Goal: Task Accomplishment & Management: Use online tool/utility

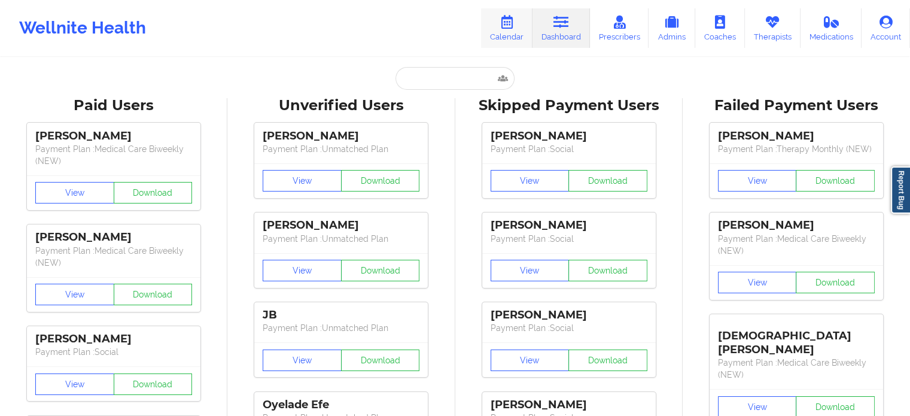
click at [513, 27] on icon at bounding box center [507, 22] width 16 height 13
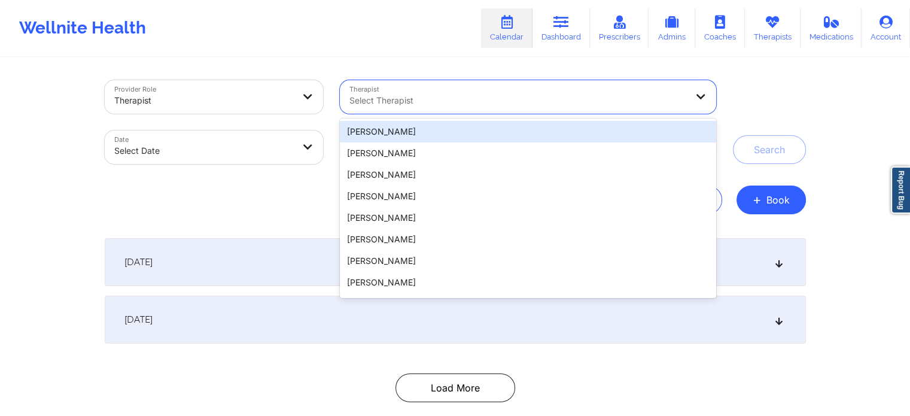
click at [590, 98] on div at bounding box center [517, 100] width 337 height 14
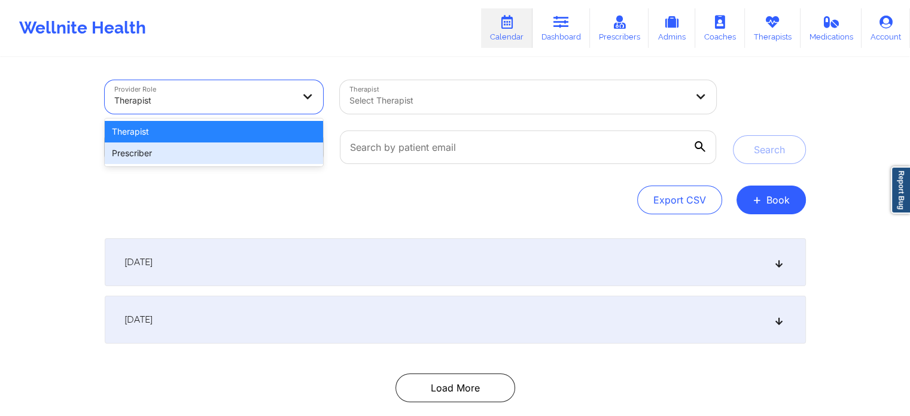
click at [26, 169] on div "Provider Role 2 results available. Use Up and Down to choose options, press Ent…" at bounding box center [455, 216] width 910 height 432
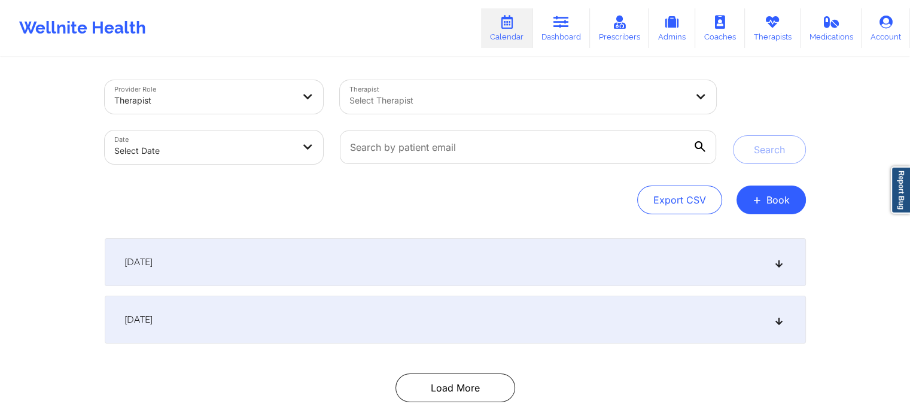
click at [678, 101] on div at bounding box center [517, 100] width 337 height 14
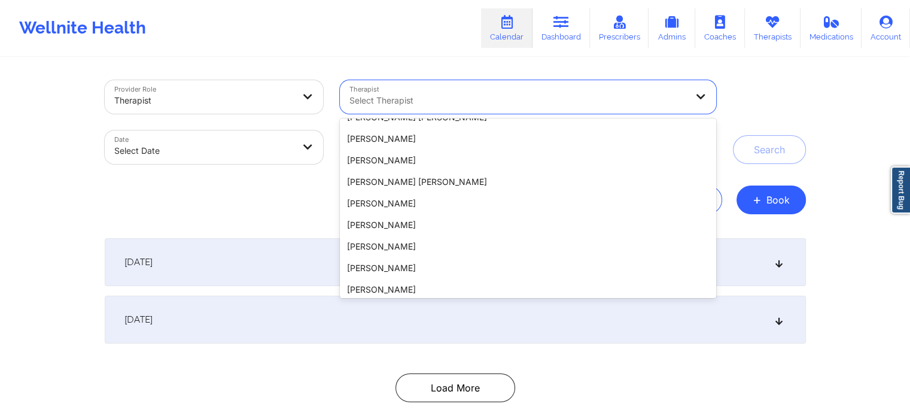
scroll to position [495, 0]
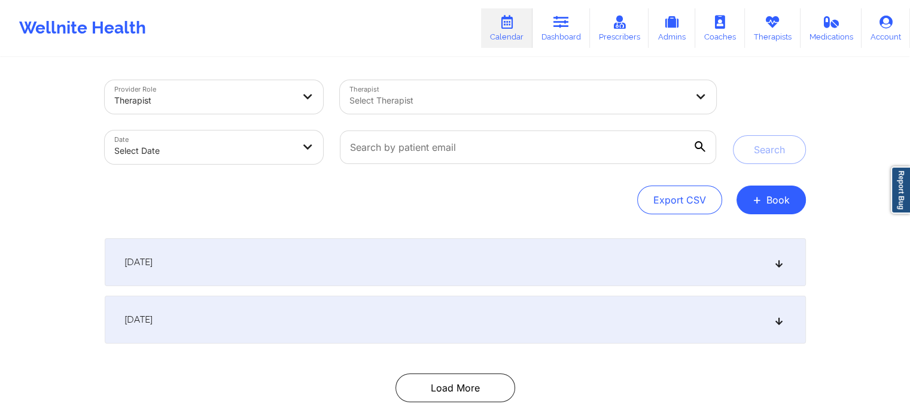
click at [503, 101] on div at bounding box center [517, 100] width 337 height 14
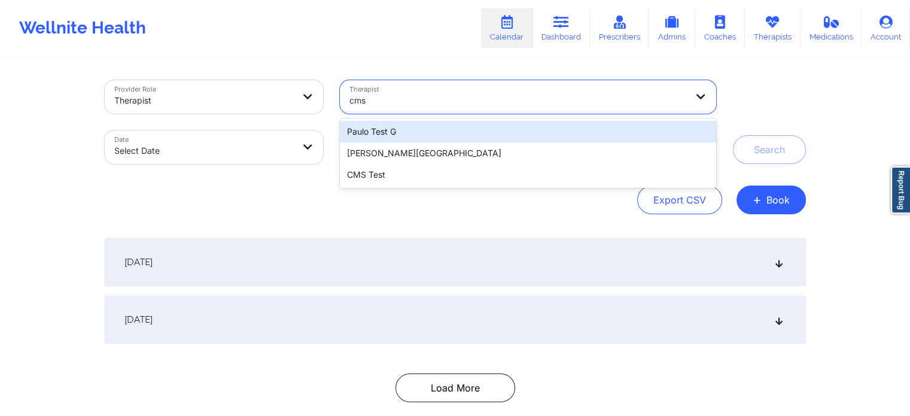
type input "cms"
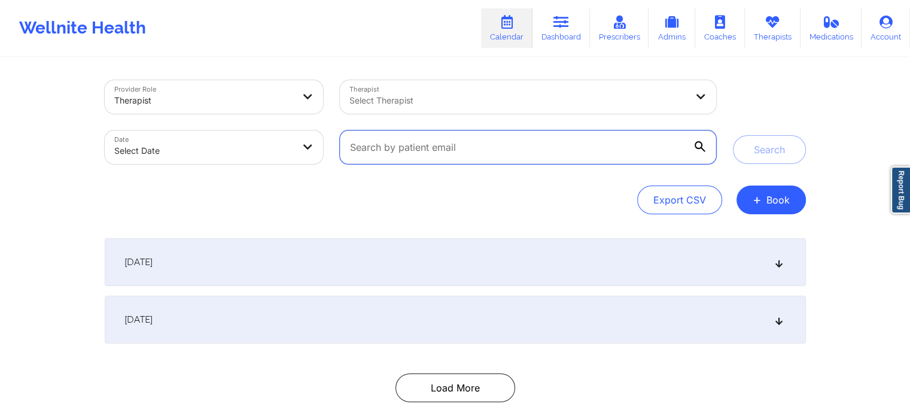
click at [512, 147] on input "text" at bounding box center [528, 147] width 376 height 34
click at [367, 172] on div at bounding box center [527, 147] width 392 height 50
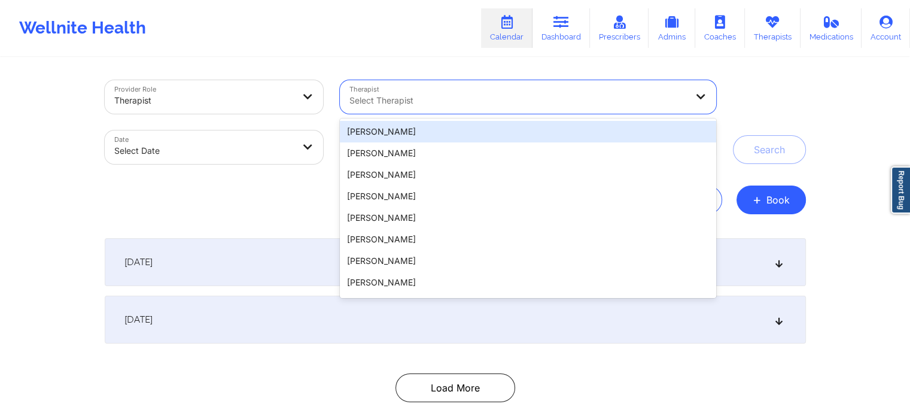
click at [404, 100] on div at bounding box center [517, 100] width 337 height 14
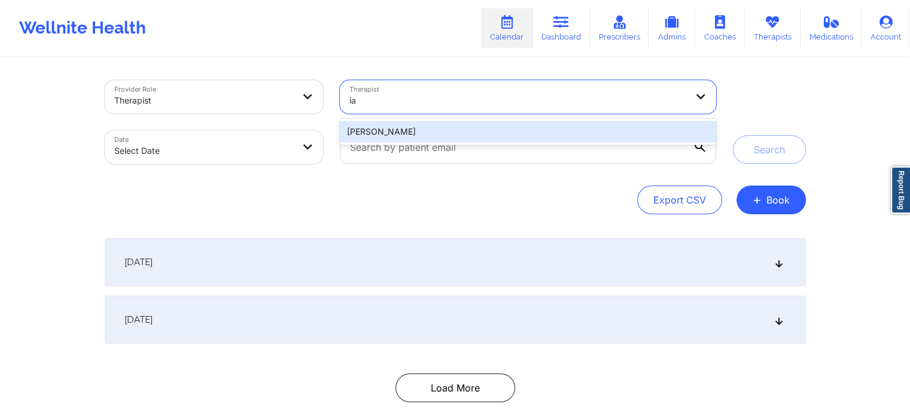
type input "i"
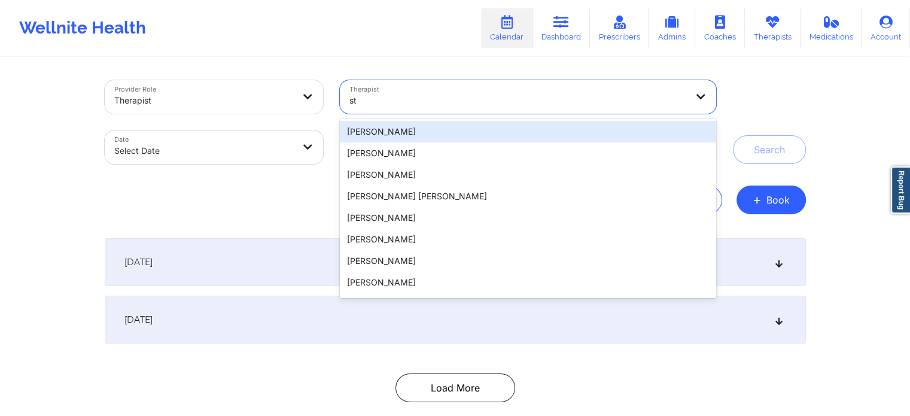
type input "s"
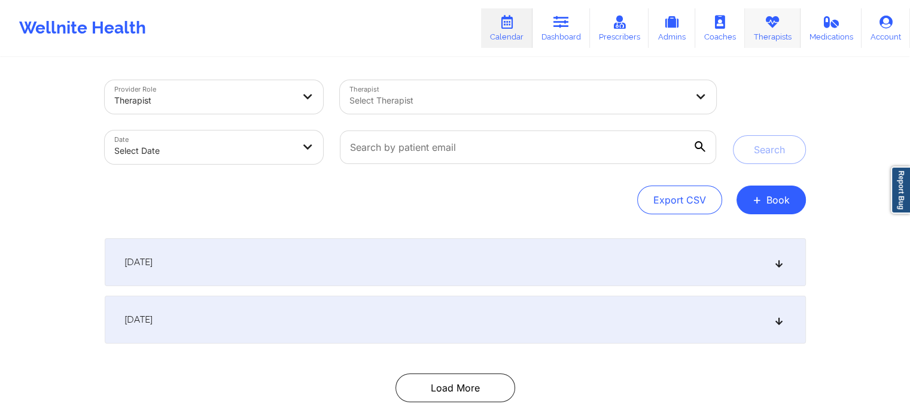
click at [775, 29] on link "Therapists" at bounding box center [773, 27] width 56 height 39
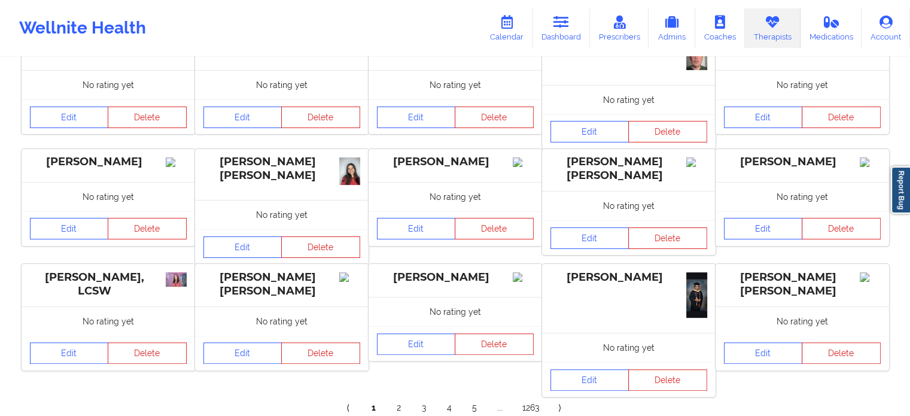
scroll to position [298, 0]
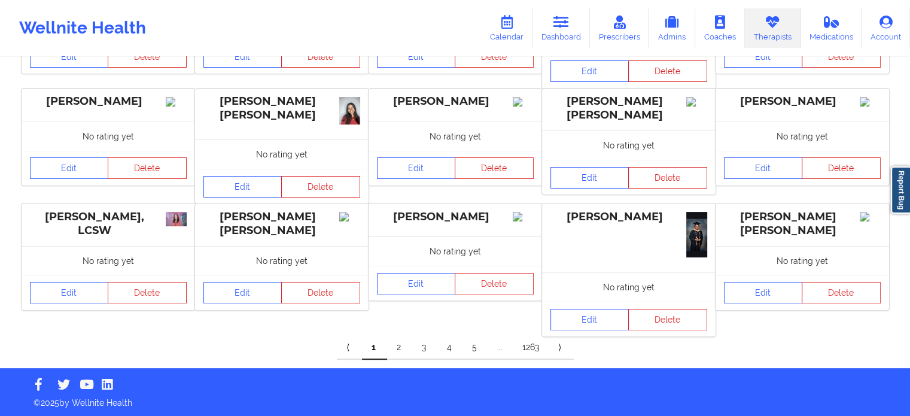
click at [404, 344] on link "2" at bounding box center [399, 348] width 25 height 24
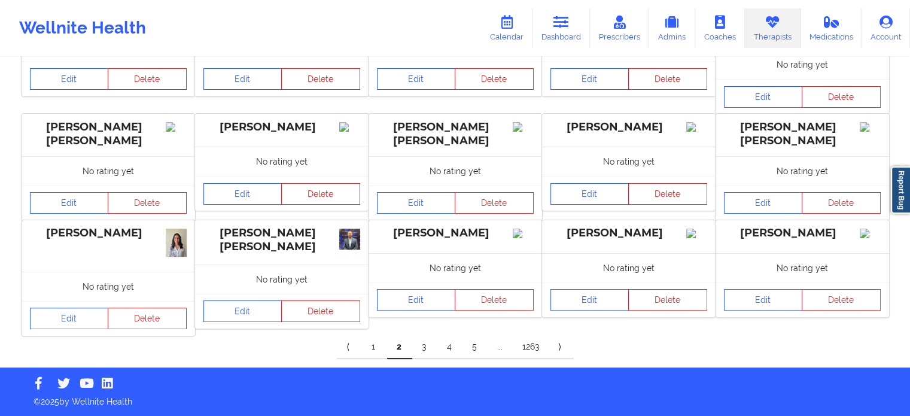
scroll to position [0, 0]
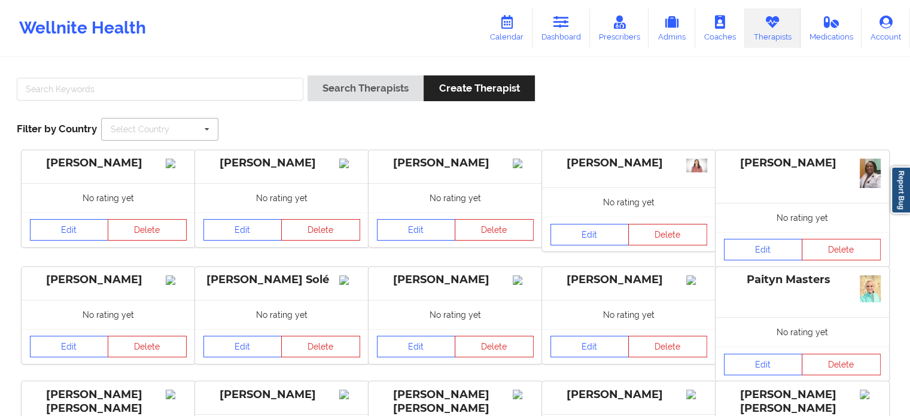
click at [206, 126] on icon at bounding box center [207, 129] width 18 height 22
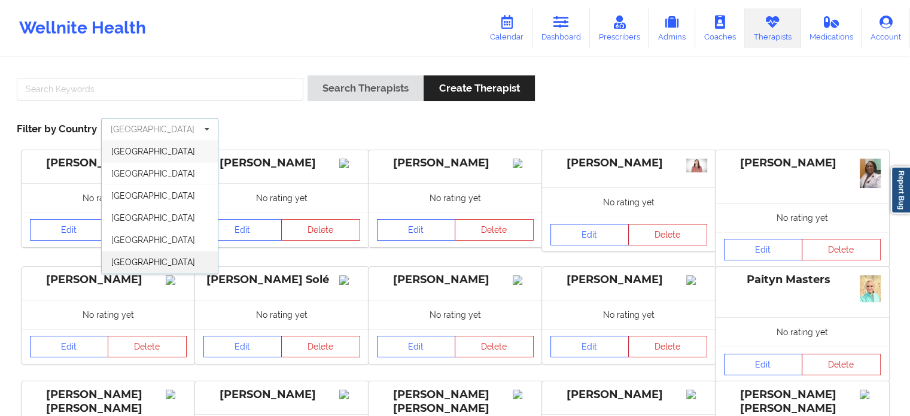
scroll to position [64, 0]
click at [165, 264] on div "[GEOGRAPHIC_DATA]" at bounding box center [160, 264] width 116 height 22
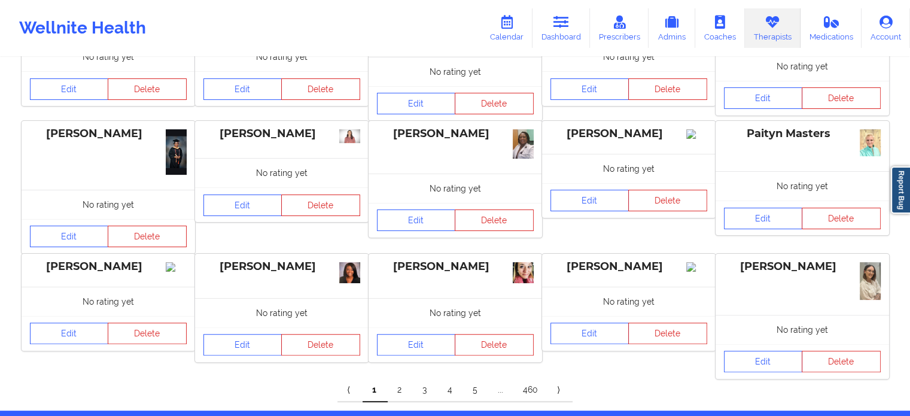
scroll to position [248, 0]
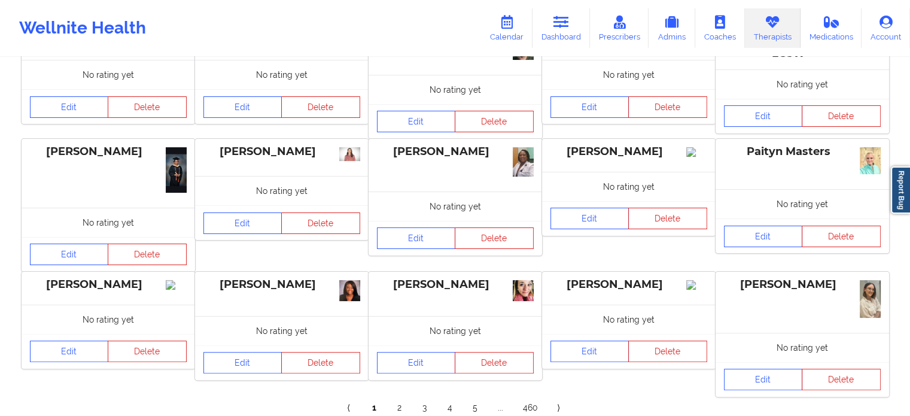
click at [473, 407] on link "5" at bounding box center [475, 408] width 25 height 24
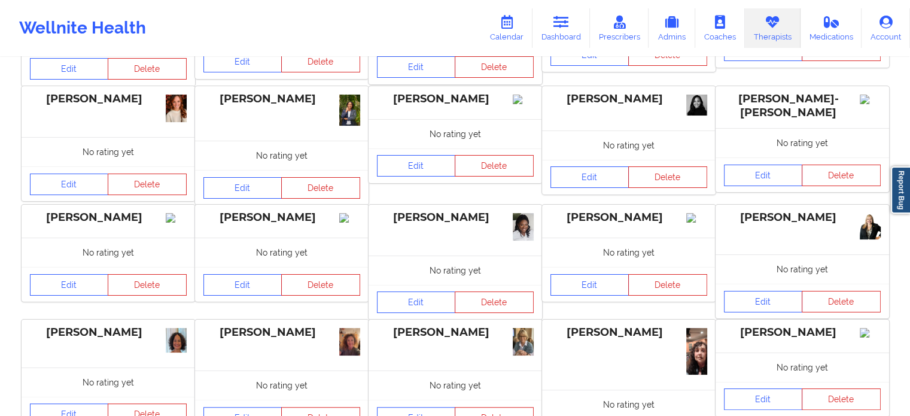
scroll to position [296, 0]
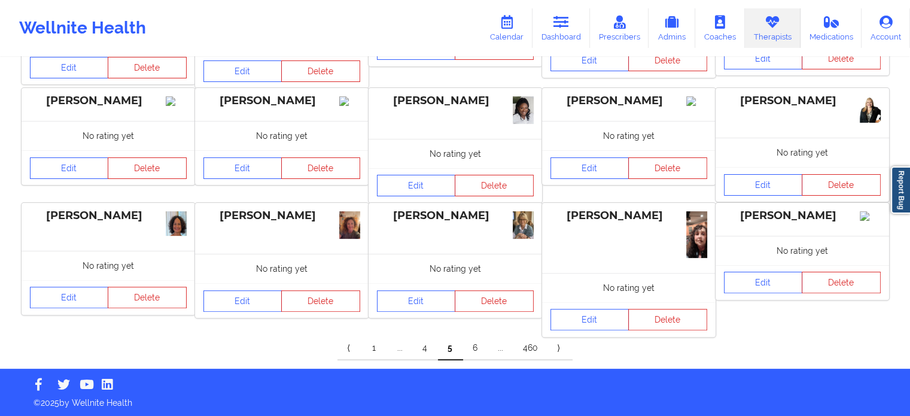
click at [468, 342] on link "6" at bounding box center [475, 348] width 25 height 24
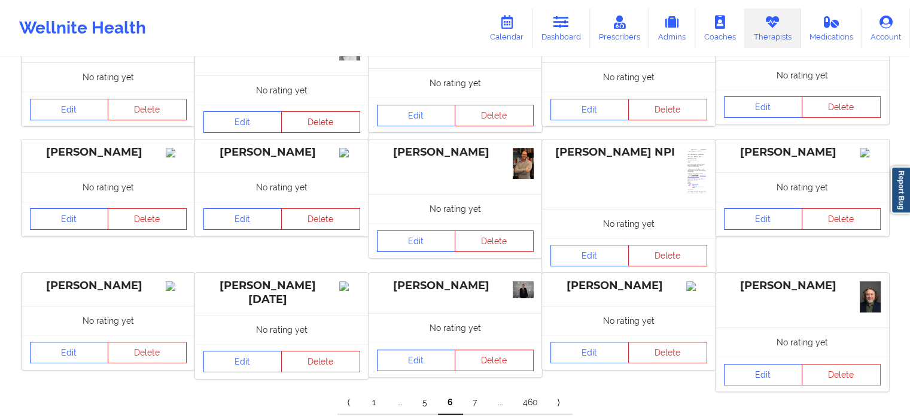
scroll to position [0, 0]
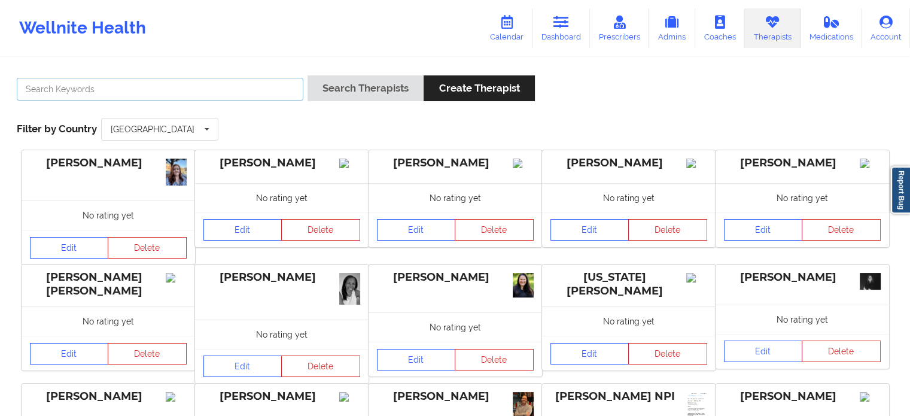
click at [138, 93] on input "text" at bounding box center [160, 89] width 287 height 23
type input "cms"
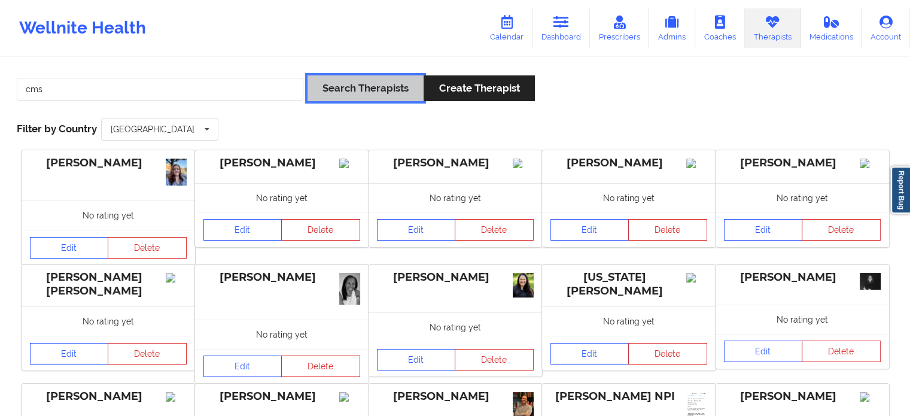
click at [401, 87] on button "Search Therapists" at bounding box center [366, 88] width 116 height 26
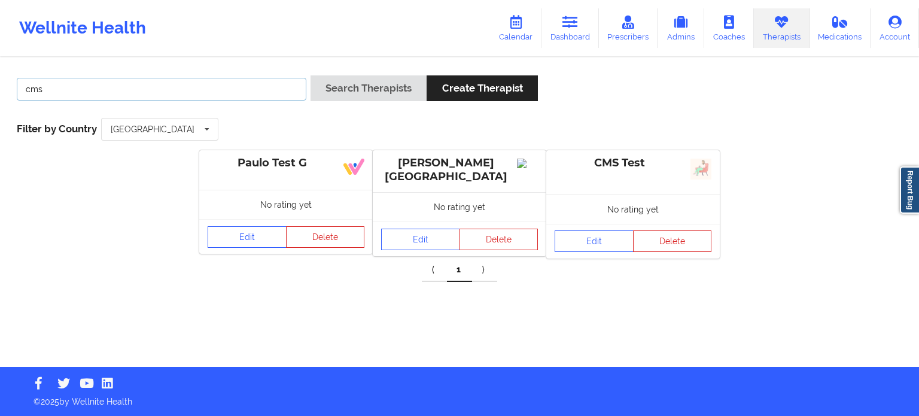
click at [108, 80] on input "cms" at bounding box center [162, 89] width 290 height 23
type input "iamina"
click at [337, 96] on button "Search Therapists" at bounding box center [368, 88] width 116 height 26
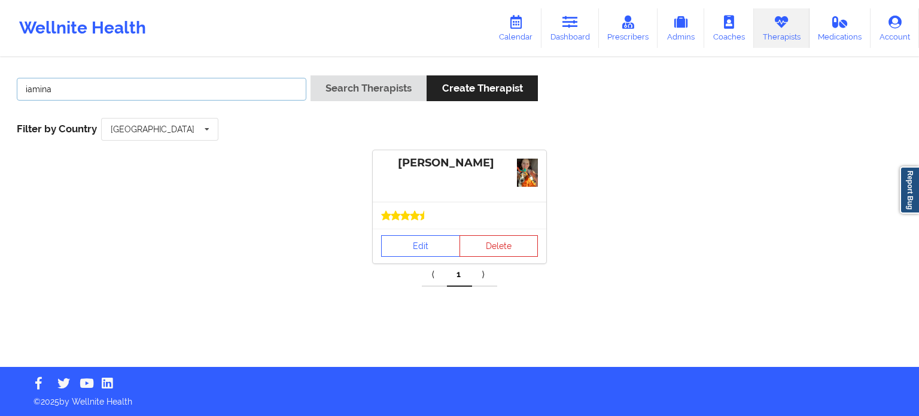
click at [145, 84] on input "iamina" at bounding box center [162, 89] width 290 height 23
click at [81, 158] on div "Iamina Stoian Edit Delete" at bounding box center [459, 206] width 911 height 113
click at [525, 14] on link "Calendar" at bounding box center [515, 27] width 51 height 39
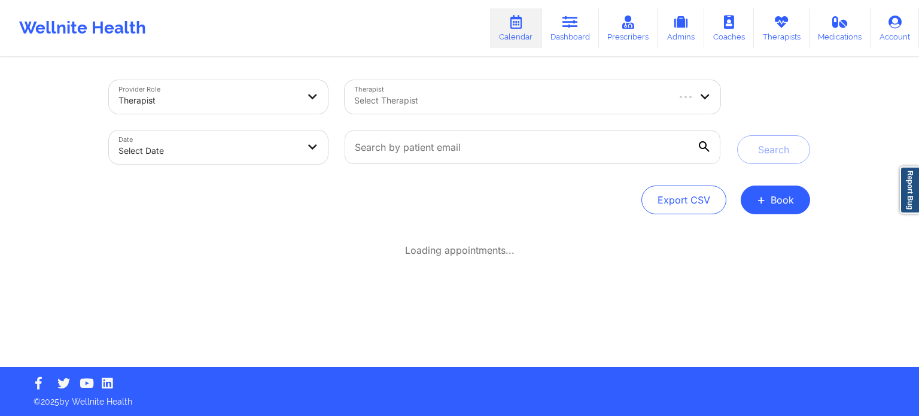
click at [386, 93] on div at bounding box center [510, 100] width 313 height 14
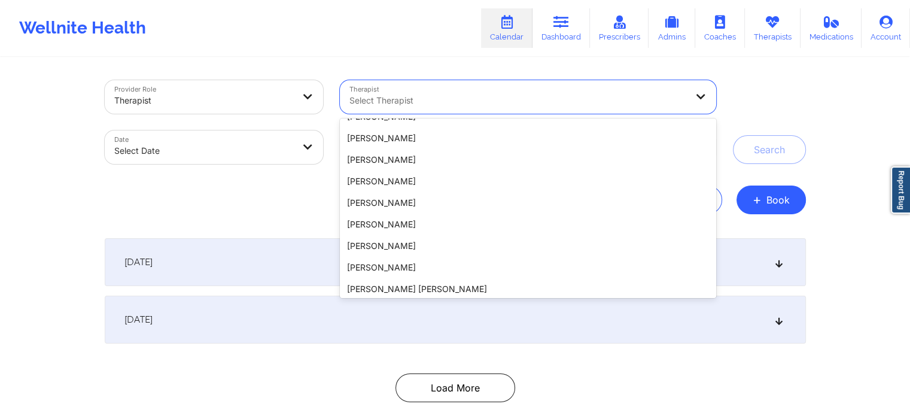
scroll to position [256, 0]
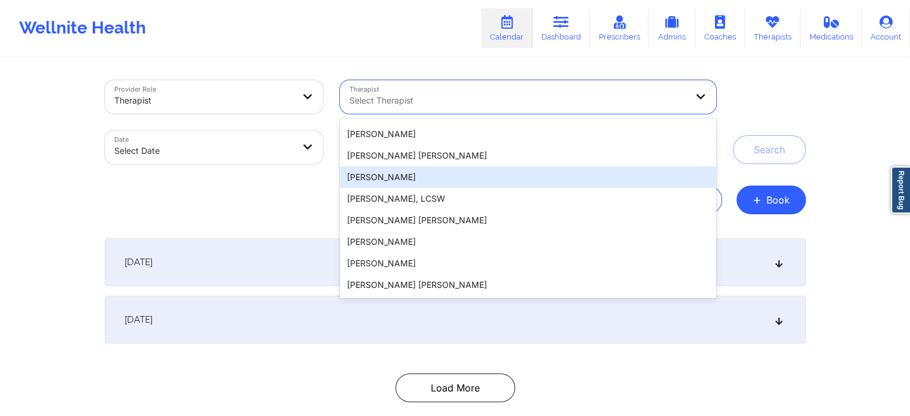
click at [376, 176] on div "Dulce Neri" at bounding box center [528, 177] width 376 height 22
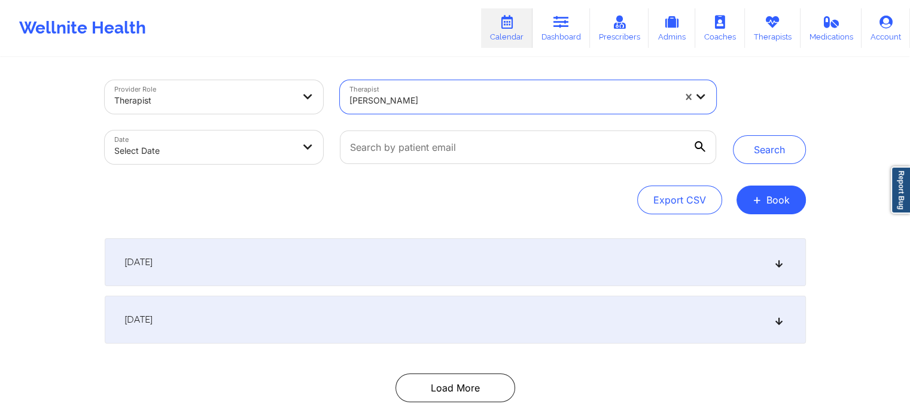
click at [438, 98] on div at bounding box center [511, 100] width 325 height 14
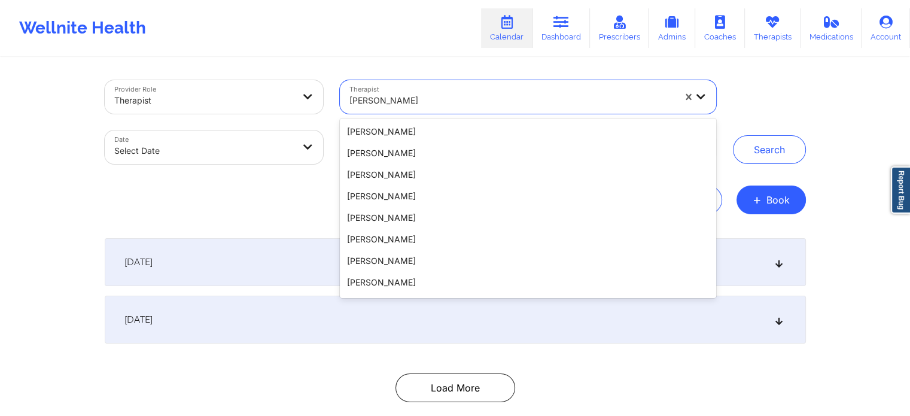
scroll to position [153, 0]
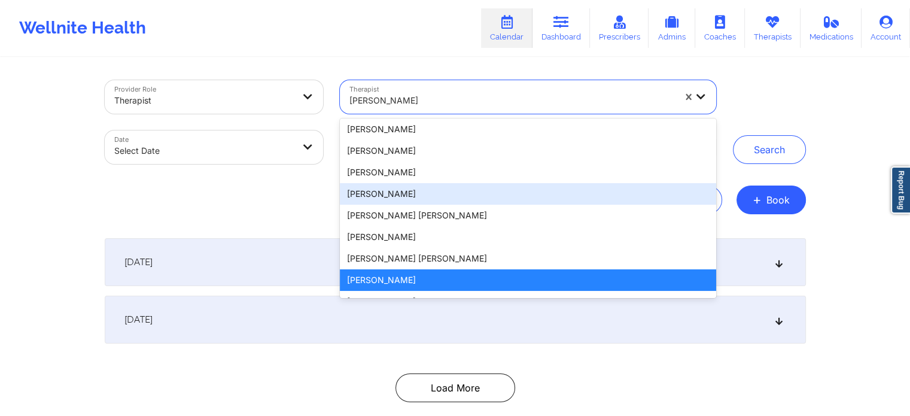
click at [440, 198] on div "Maria Jose Cantor" at bounding box center [528, 194] width 376 height 22
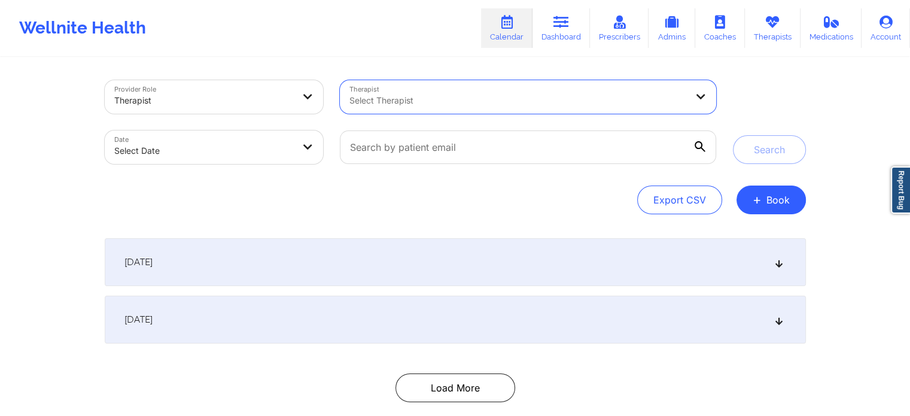
click at [701, 93] on icon at bounding box center [701, 96] width 12 height 10
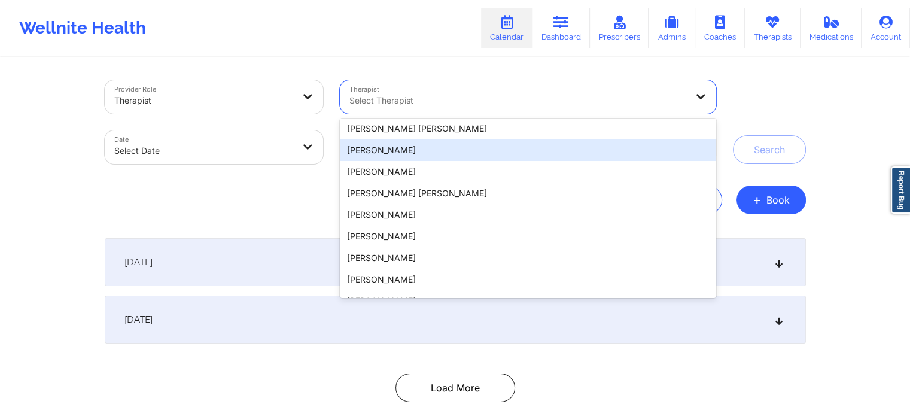
scroll to position [359, 0]
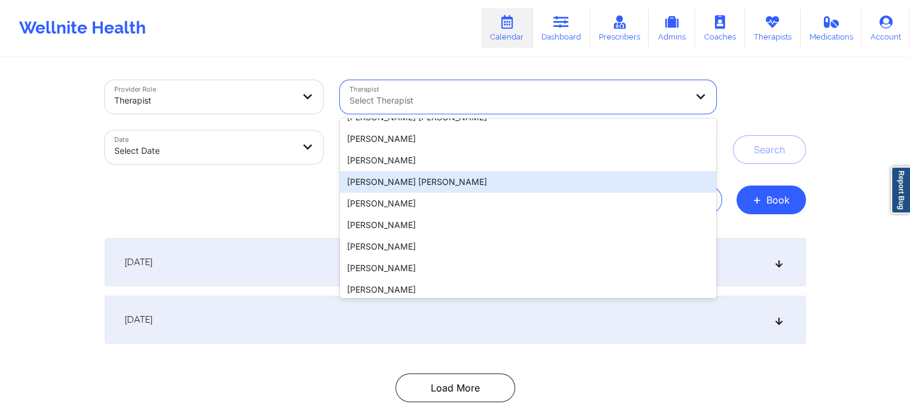
click at [607, 182] on div "Maria Alejandra Cuberos Arango" at bounding box center [528, 182] width 376 height 22
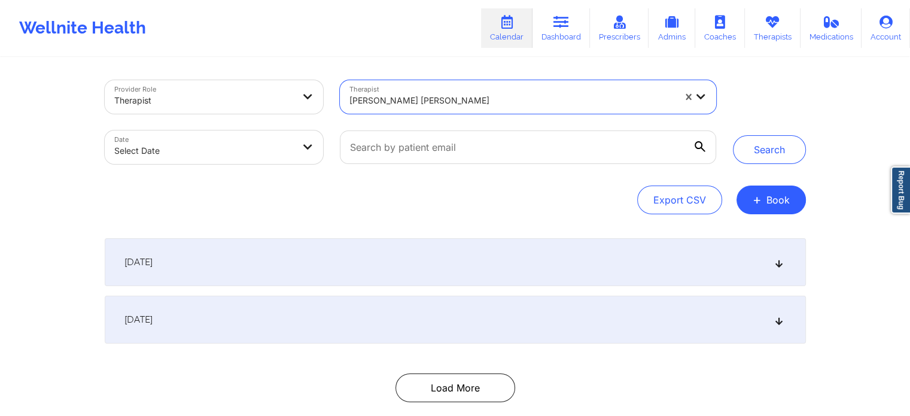
click at [611, 106] on div at bounding box center [511, 100] width 325 height 14
type input "cms"
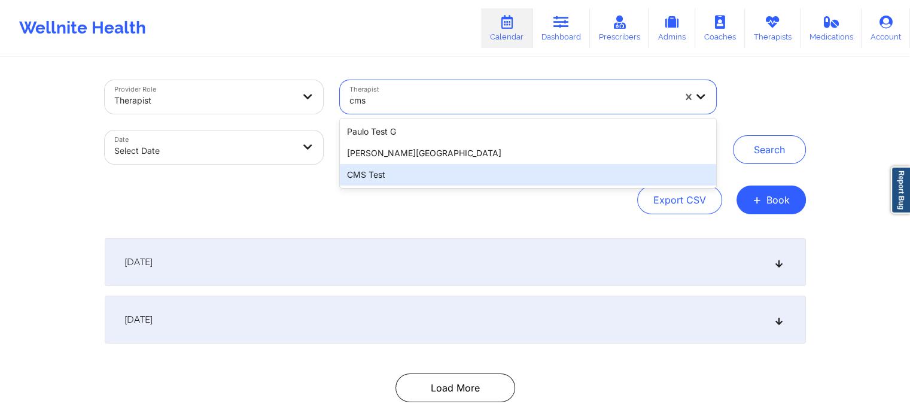
click at [623, 172] on div "CMS Test" at bounding box center [528, 175] width 376 height 22
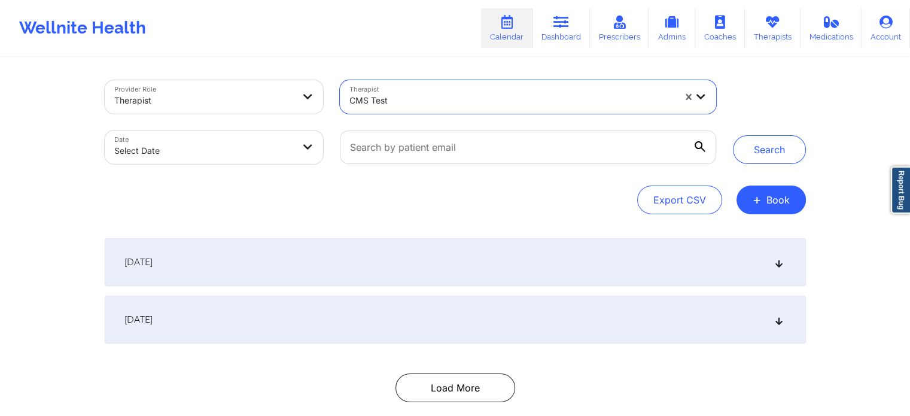
click at [704, 96] on icon at bounding box center [701, 96] width 12 height 10
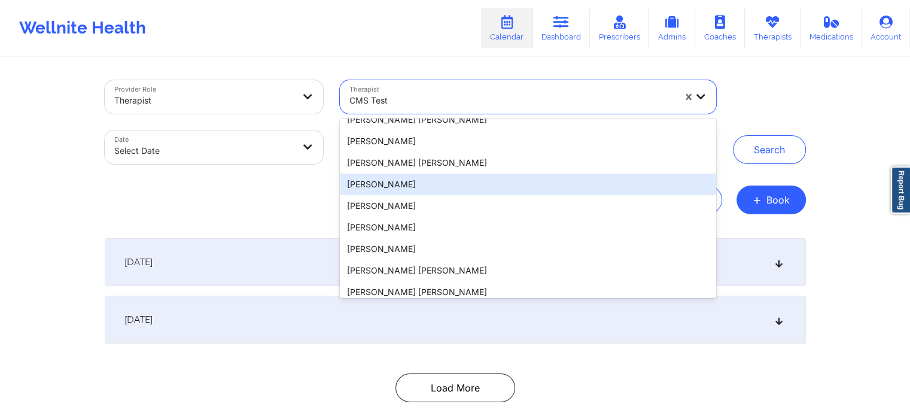
scroll to position [1046, 0]
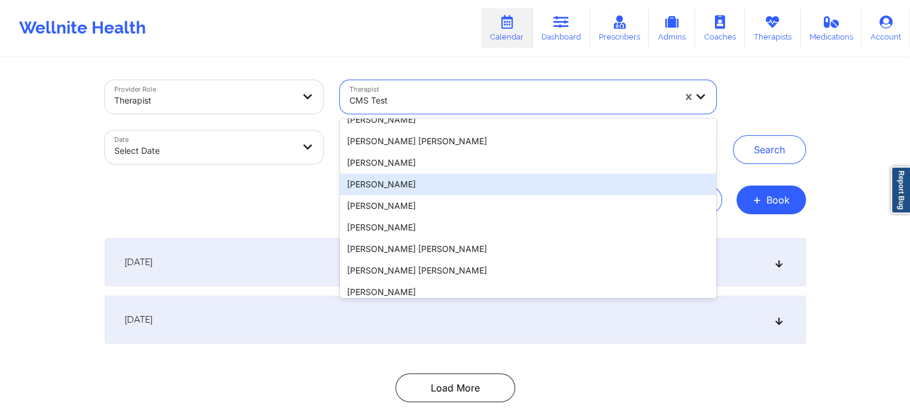
click at [543, 185] on div "Carmen Lorenzo" at bounding box center [528, 184] width 376 height 22
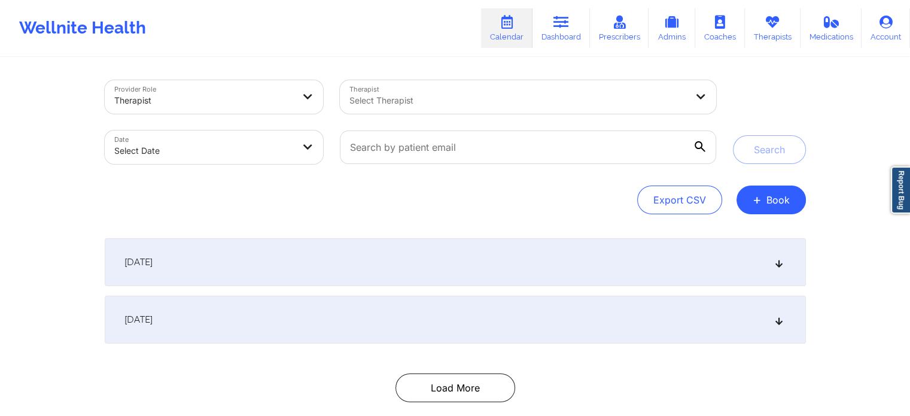
click at [321, 192] on div "Export CSV + Book" at bounding box center [455, 199] width 701 height 29
